Goal: Transaction & Acquisition: Purchase product/service

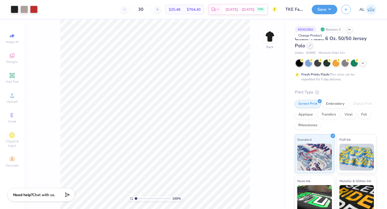
click at [311, 47] on icon at bounding box center [310, 45] width 3 height 3
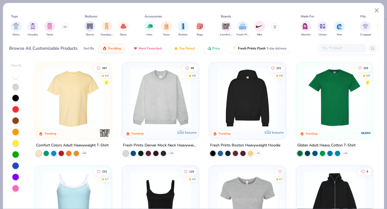
click at [338, 48] on input "text" at bounding box center [342, 48] width 41 height 6
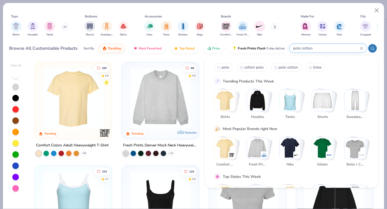
type input "polo cotton"
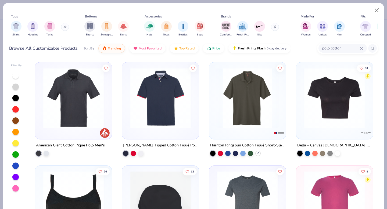
click at [247, 117] on img at bounding box center [248, 98] width 66 height 61
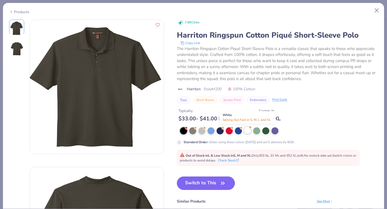
click at [248, 131] on div at bounding box center [247, 130] width 7 height 7
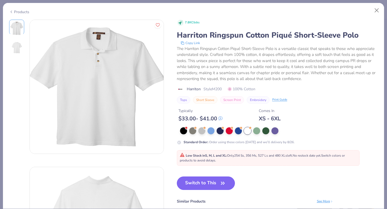
click at [199, 182] on button "Switch to This" at bounding box center [206, 183] width 58 height 13
type textarea "x"
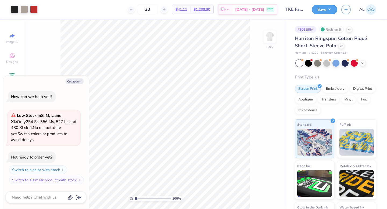
drag, startPoint x: 156, startPoint y: 9, endPoint x: 131, endPoint y: 9, distance: 25.0
click at [131, 9] on div "30 $41.11 Per Item $1,233.30 Total Est. Delivery [DATE] - [DATE] FREE" at bounding box center [160, 9] width 236 height 19
type input "20"
type textarea "x"
type input "1.21"
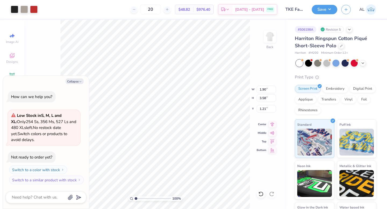
type textarea "x"
drag, startPoint x: 163, startPoint y: 10, endPoint x: 143, endPoint y: 7, distance: 20.1
click at [143, 8] on div "20" at bounding box center [150, 10] width 40 height 10
click at [154, 11] on input "30" at bounding box center [147, 10] width 21 height 10
type input "20"
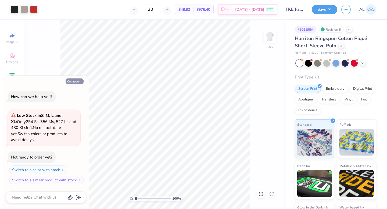
click at [74, 81] on button "Collapse" at bounding box center [75, 82] width 18 height 6
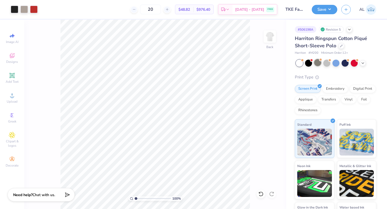
click at [319, 65] on div at bounding box center [317, 62] width 7 height 7
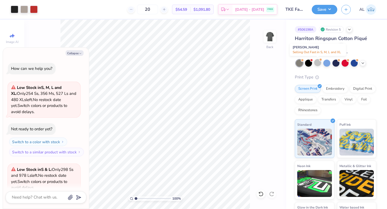
scroll to position [48, 0]
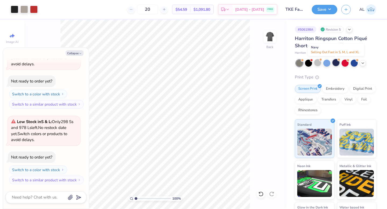
click at [338, 63] on div at bounding box center [336, 62] width 7 height 7
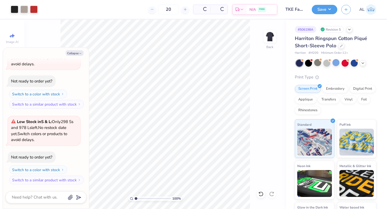
scroll to position [130, 0]
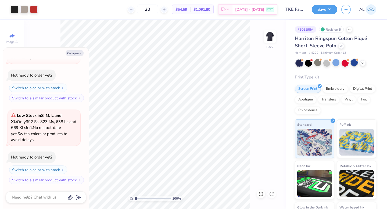
click at [354, 62] on div at bounding box center [354, 62] width 7 height 7
click at [362, 62] on icon at bounding box center [363, 63] width 4 height 4
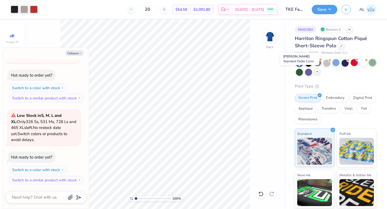
click at [369, 66] on div at bounding box center [372, 62] width 7 height 7
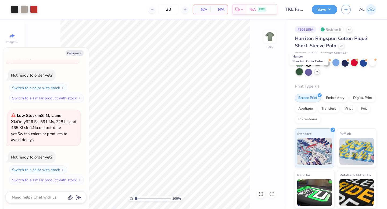
click at [303, 72] on div at bounding box center [299, 71] width 7 height 7
click at [308, 61] on div at bounding box center [308, 62] width 7 height 7
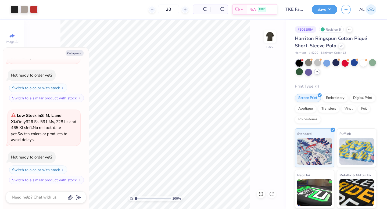
scroll to position [294, 0]
click at [69, 52] on button "Collapse" at bounding box center [75, 53] width 18 height 6
type textarea "x"
